Goal: Information Seeking & Learning: Learn about a topic

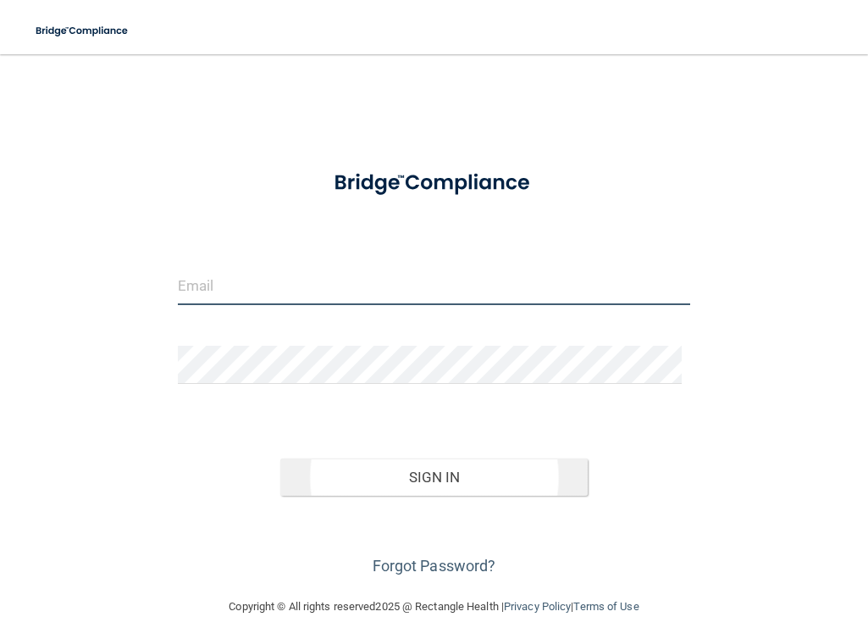
type input "[PERSON_NAME][EMAIL_ADDRESS][DOMAIN_NAME]"
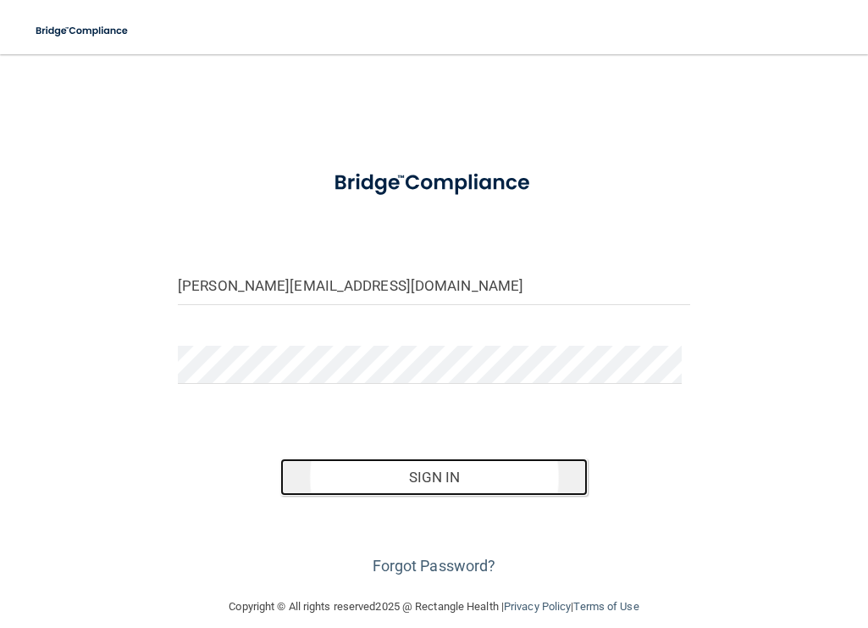
click at [421, 476] on button "Sign In" at bounding box center [433, 476] width 307 height 37
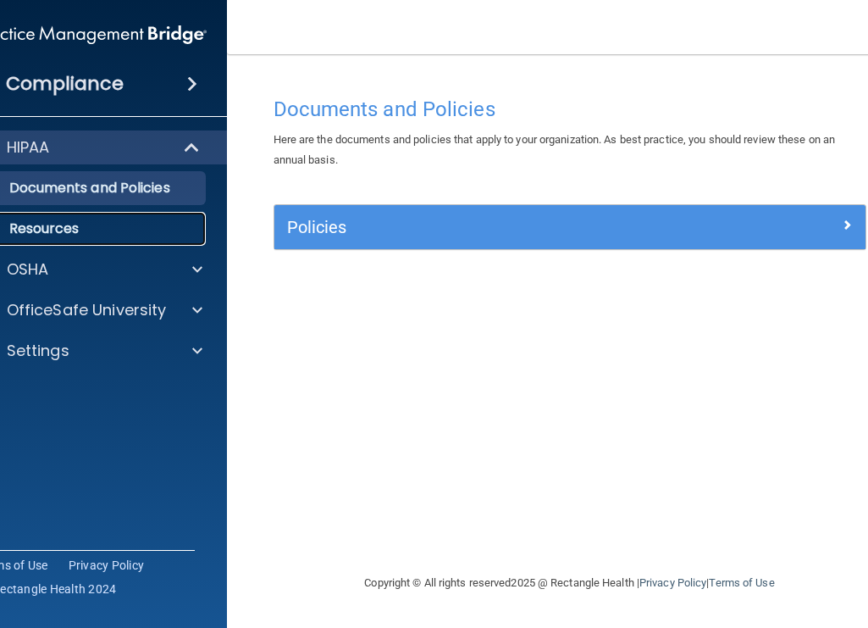
click at [61, 227] on p "Resources" at bounding box center [82, 228] width 231 height 17
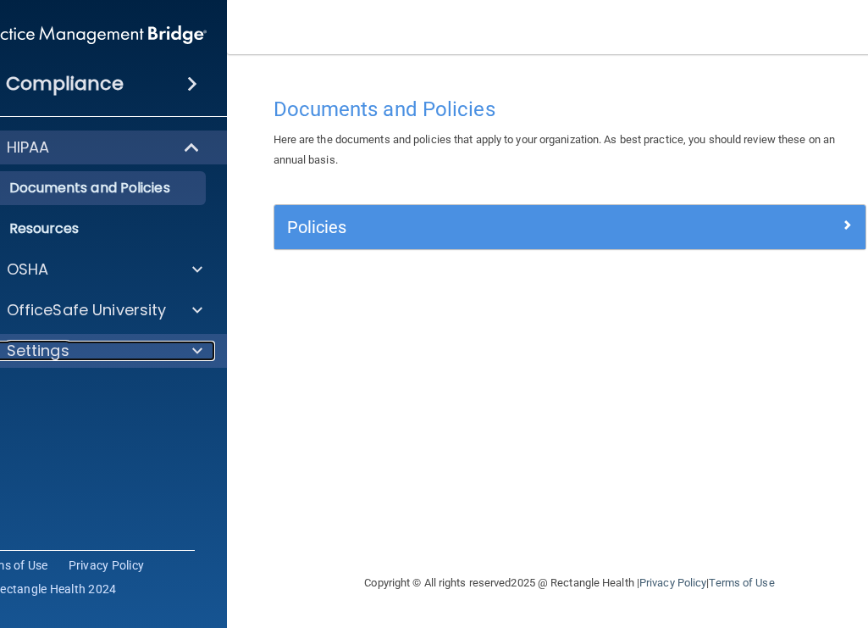
click at [61, 353] on p "Settings" at bounding box center [38, 350] width 63 height 20
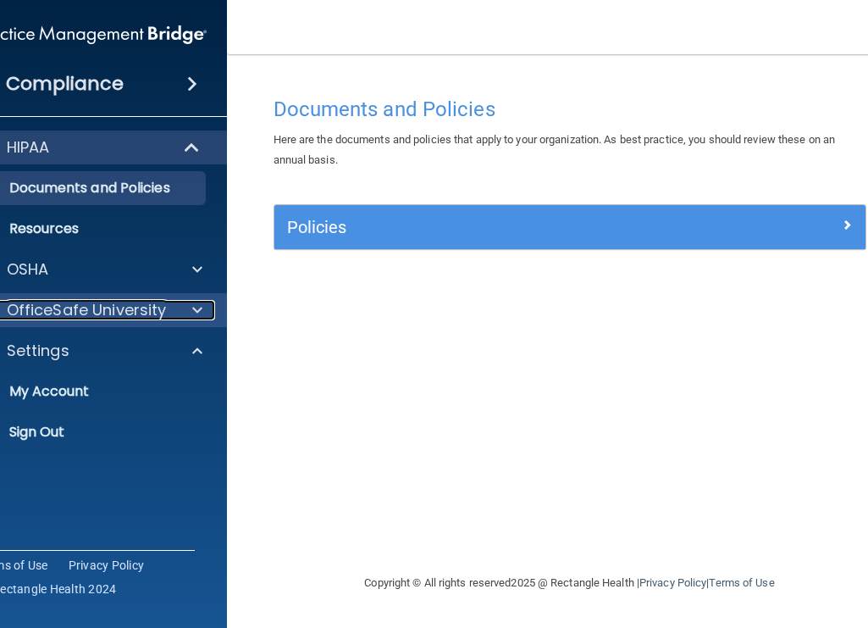
click at [86, 311] on p "OfficeSafe University" at bounding box center [87, 310] width 160 height 20
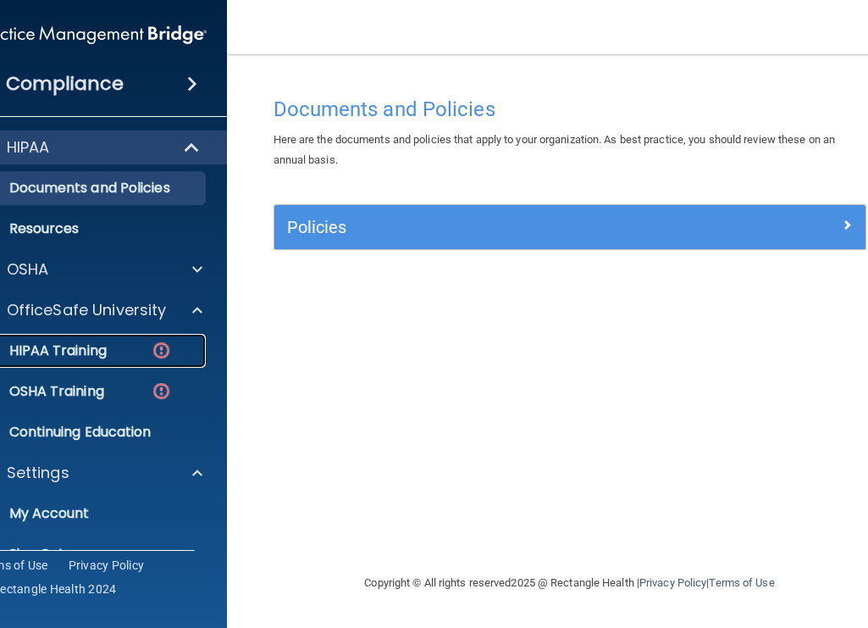
click at [72, 356] on p "HIPAA Training" at bounding box center [37, 350] width 140 height 17
